Goal: Task Accomplishment & Management: Manage account settings

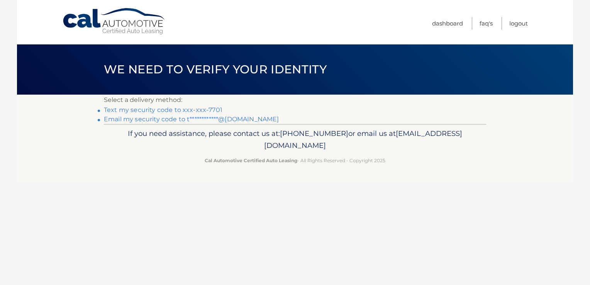
click at [136, 108] on link "Text my security code to xxx-xxx-7701" at bounding box center [163, 109] width 118 height 7
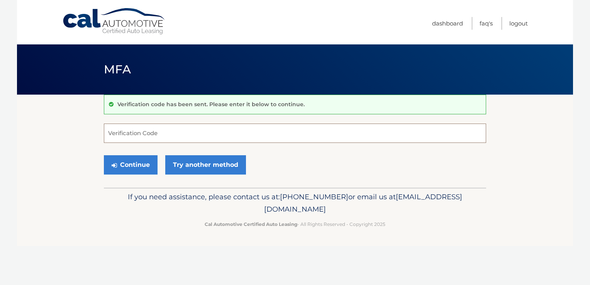
click at [133, 129] on input "Verification Code" at bounding box center [295, 133] width 382 height 19
type input "609159"
click at [118, 166] on button "Continue" at bounding box center [131, 164] width 54 height 19
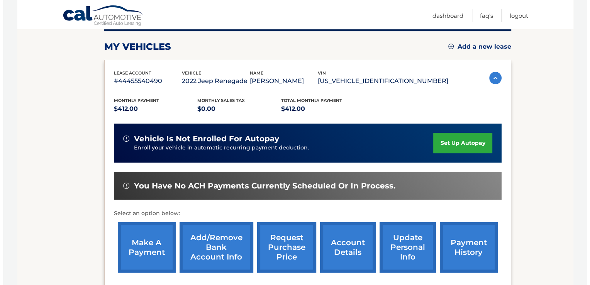
scroll to position [116, 0]
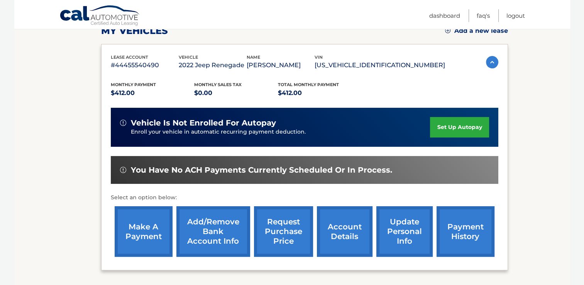
click at [284, 233] on link "request purchase price" at bounding box center [283, 231] width 59 height 51
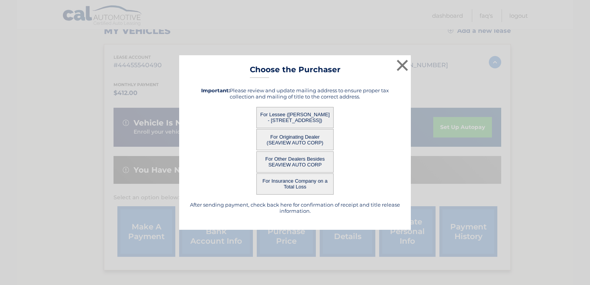
click at [283, 114] on button "For Lessee ([PERSON_NAME] - [STREET_ADDRESS])" at bounding box center [294, 117] width 77 height 21
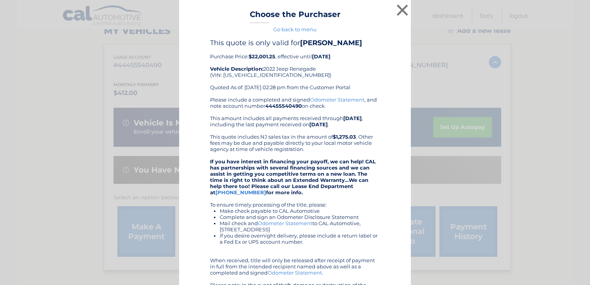
click at [291, 118] on div "× Choose the Purchaser Go back to menu After sending payment, check back here f…" at bounding box center [295, 187] width 232 height 374
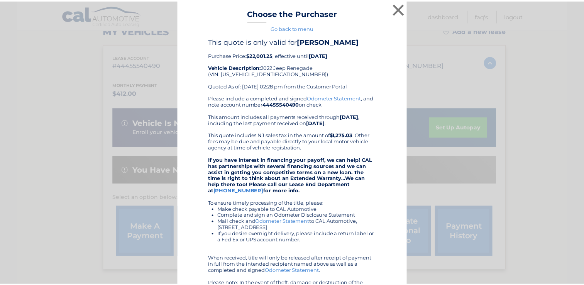
scroll to position [0, 0]
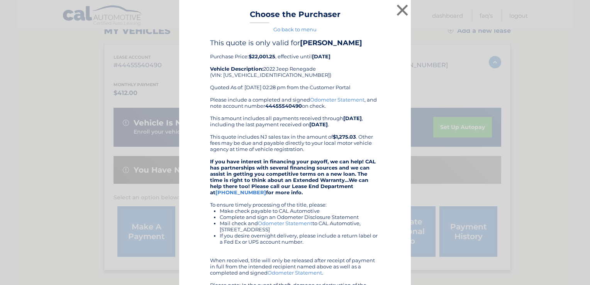
click at [535, 89] on div "× Choose the Purchaser Go back to menu After sending payment, check back here f…" at bounding box center [295, 187] width 584 height 374
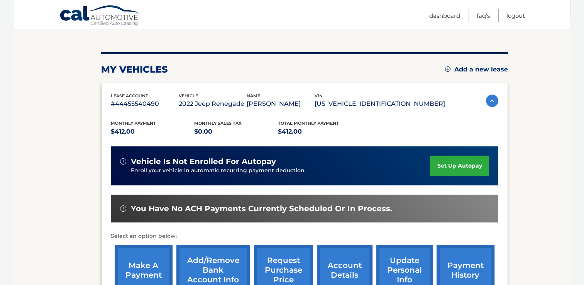
scroll to position [116, 0]
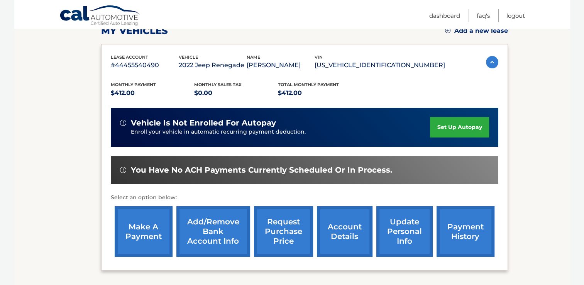
click at [345, 229] on link "account details" at bounding box center [345, 231] width 56 height 51
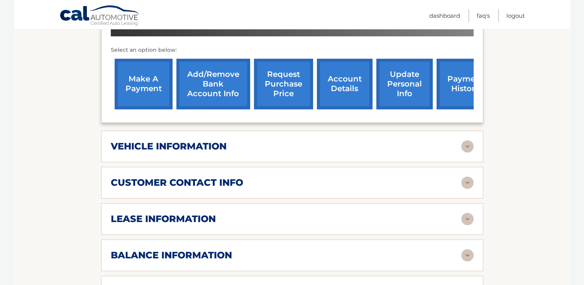
scroll to position [309, 0]
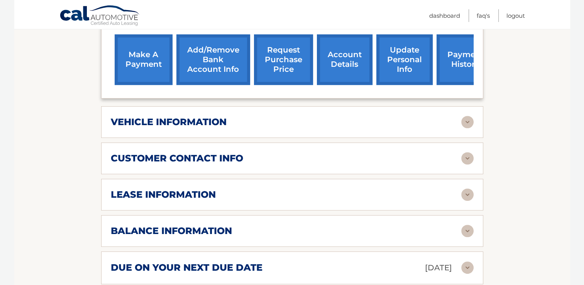
click at [176, 189] on h2 "lease information" at bounding box center [163, 195] width 105 height 12
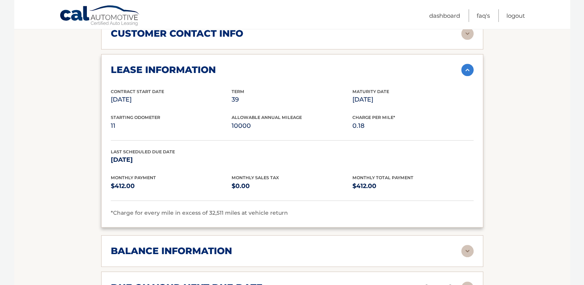
scroll to position [463, 0]
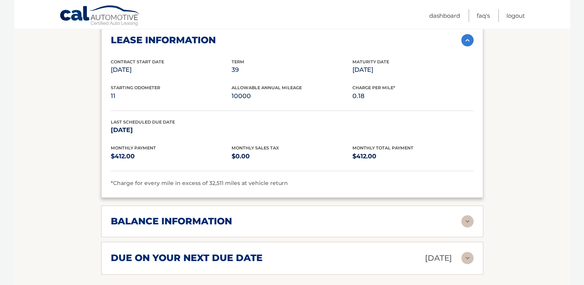
click at [171, 215] on h2 "balance information" at bounding box center [171, 221] width 121 height 12
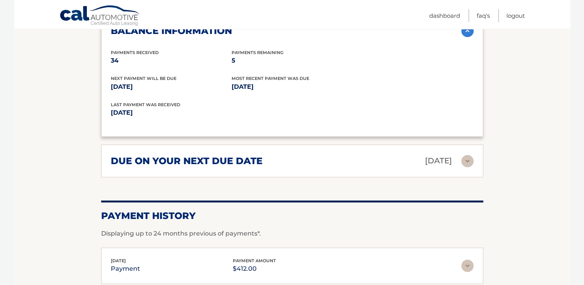
scroll to position [656, 0]
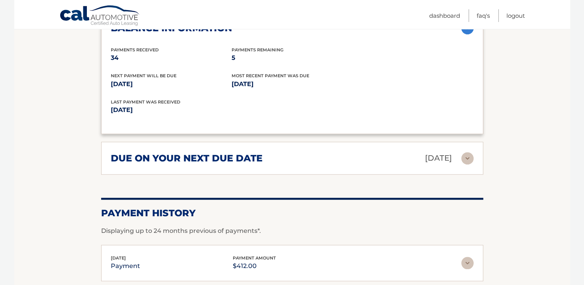
click at [253, 152] on h2 "due on your next due date" at bounding box center [187, 158] width 152 height 12
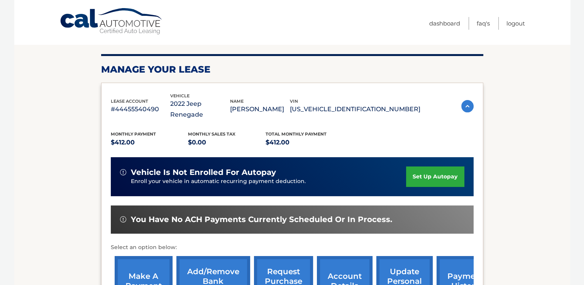
scroll to position [0, 0]
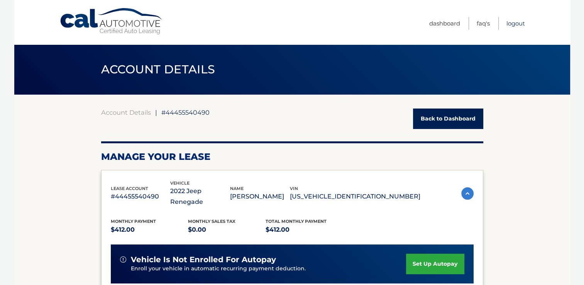
click at [517, 23] on link "Logout" at bounding box center [515, 23] width 19 height 13
